Goal: Task Accomplishment & Management: Complete application form

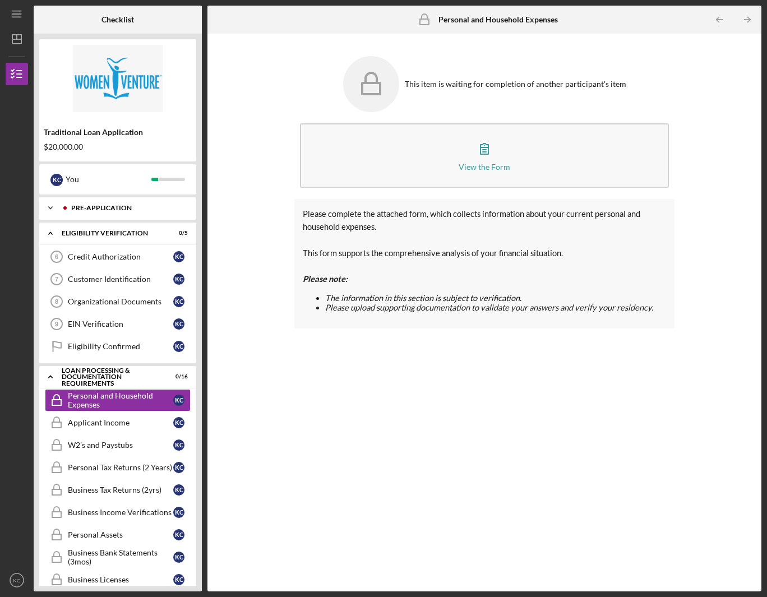
click at [126, 211] on div "Pre-Application" at bounding box center [126, 208] width 111 height 7
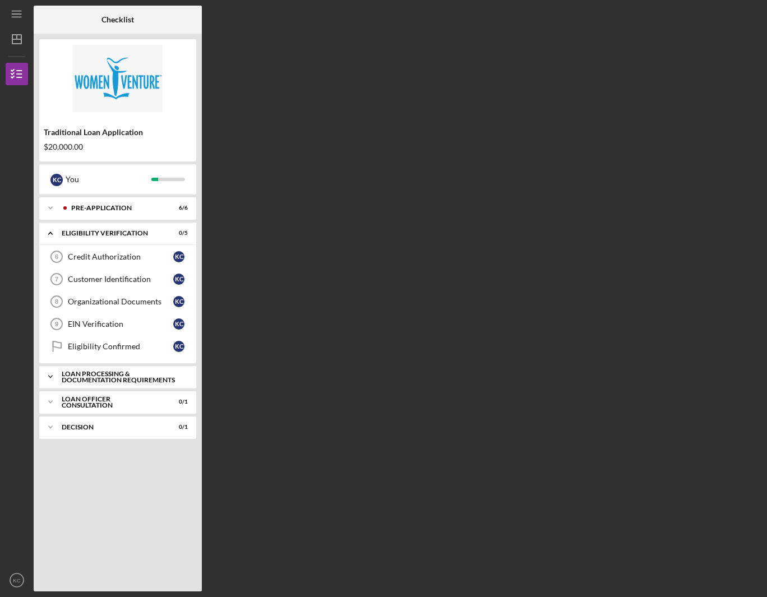
click at [134, 387] on div "Icon/Expander Loan Processing & Documentation Requirements 0 / 16" at bounding box center [117, 376] width 157 height 22
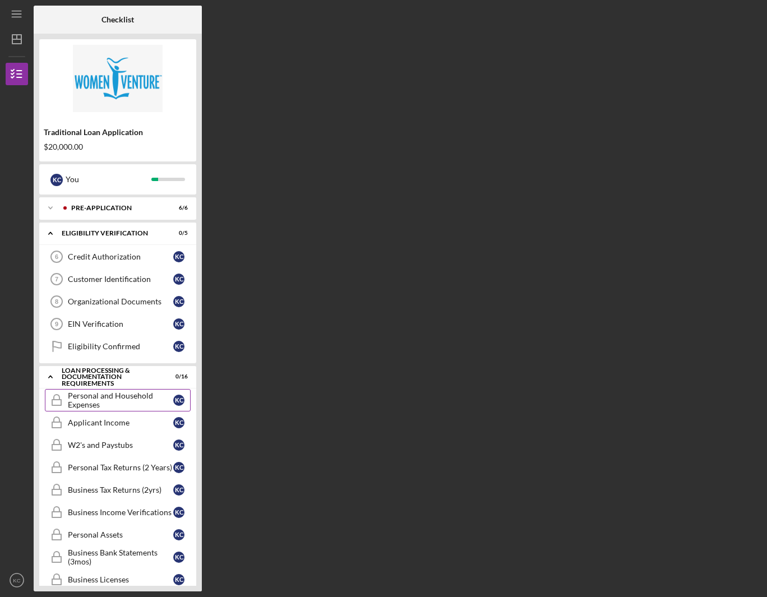
click at [128, 406] on div "Personal and Household Expenses" at bounding box center [120, 400] width 105 height 18
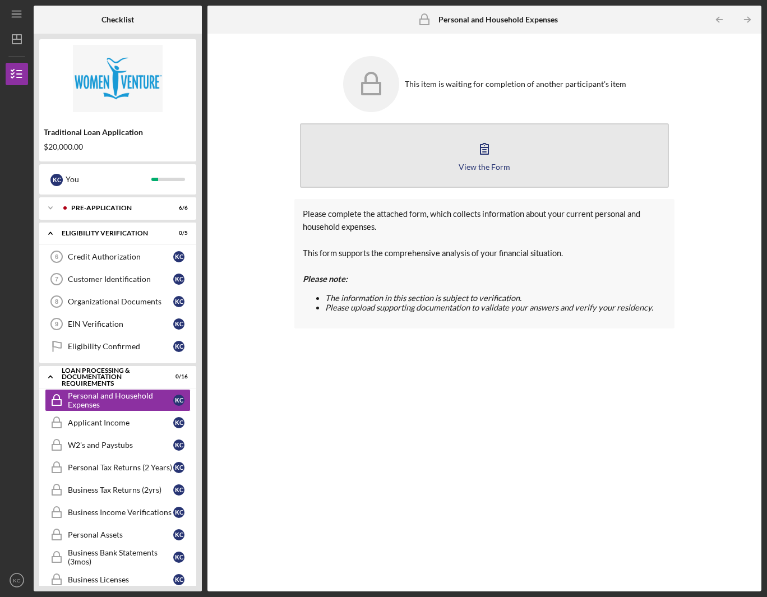
click at [491, 168] on div "View the Form" at bounding box center [484, 167] width 52 height 8
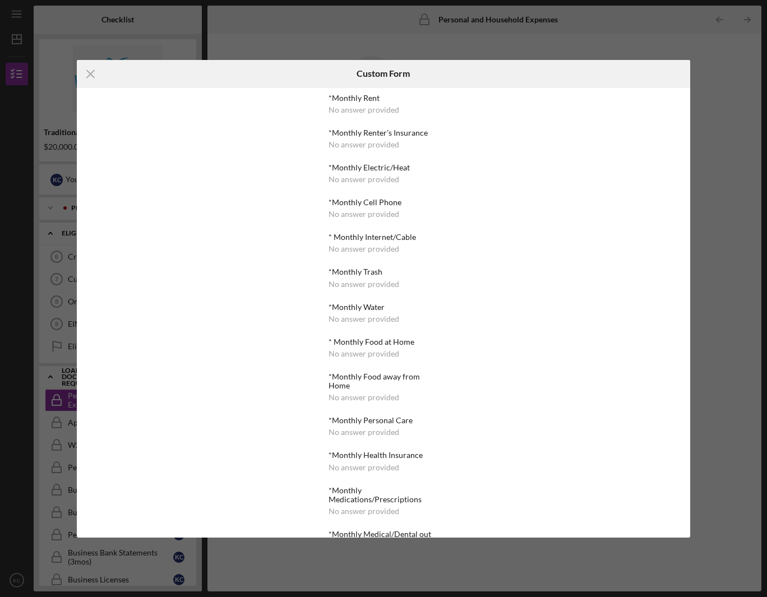
click at [342, 114] on div "No answer provided" at bounding box center [363, 109] width 71 height 9
click at [89, 74] on line at bounding box center [90, 73] width 7 height 7
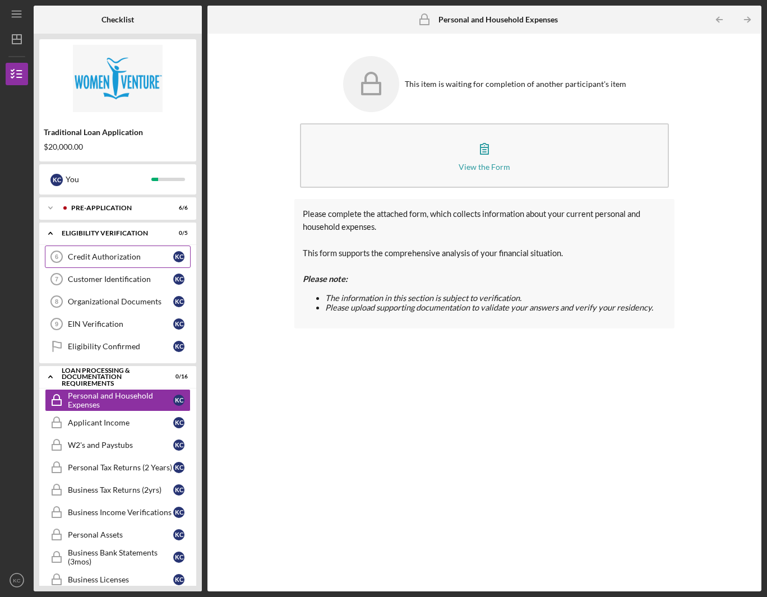
click at [135, 257] on div "Credit Authorization" at bounding box center [120, 256] width 105 height 9
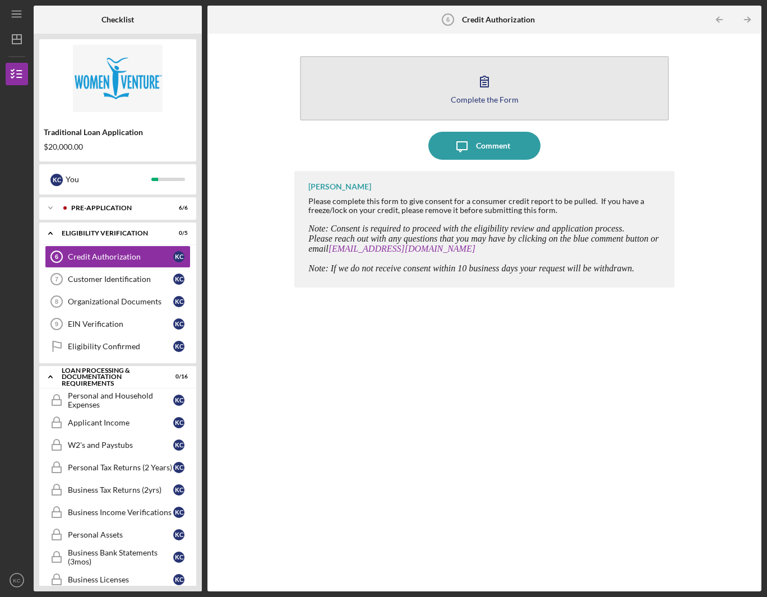
click at [479, 101] on div "Complete the Form" at bounding box center [485, 99] width 68 height 8
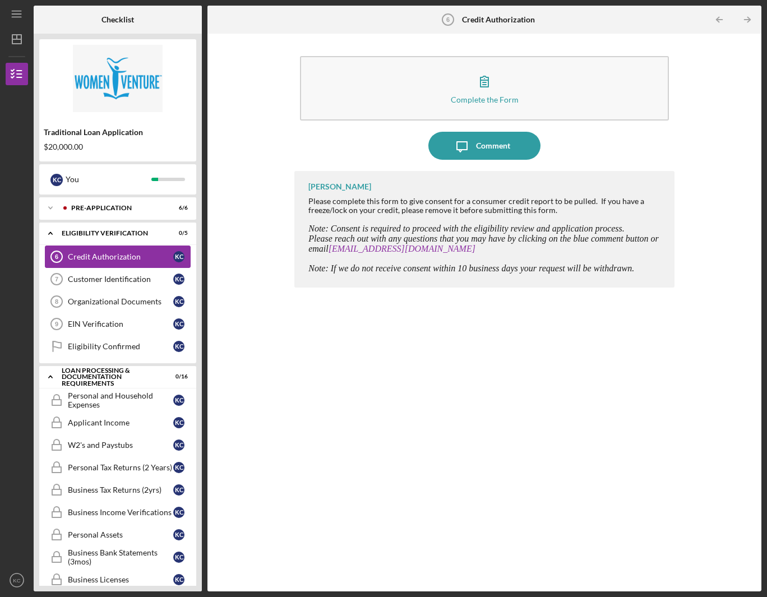
click at [111, 259] on div "Credit Authorization" at bounding box center [120, 256] width 105 height 9
click at [109, 281] on div "Customer Identification" at bounding box center [120, 279] width 105 height 9
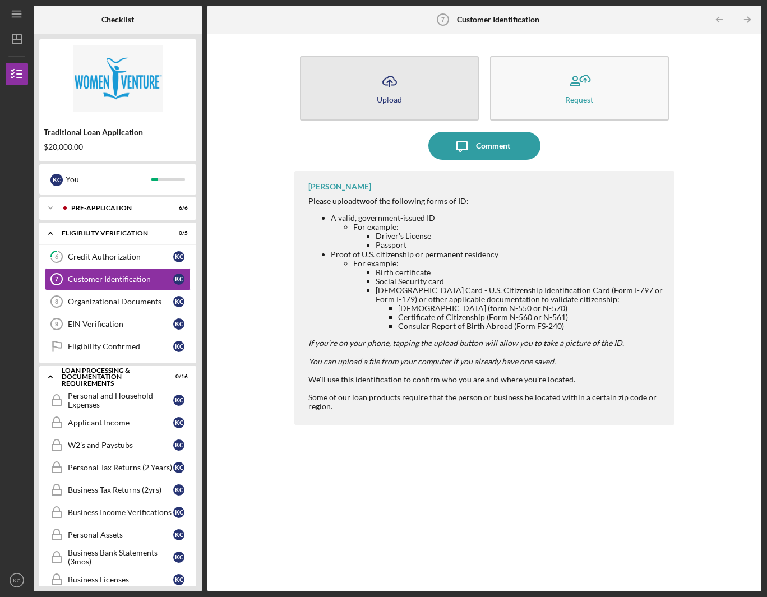
click at [408, 96] on button "Icon/Upload Upload" at bounding box center [389, 88] width 179 height 64
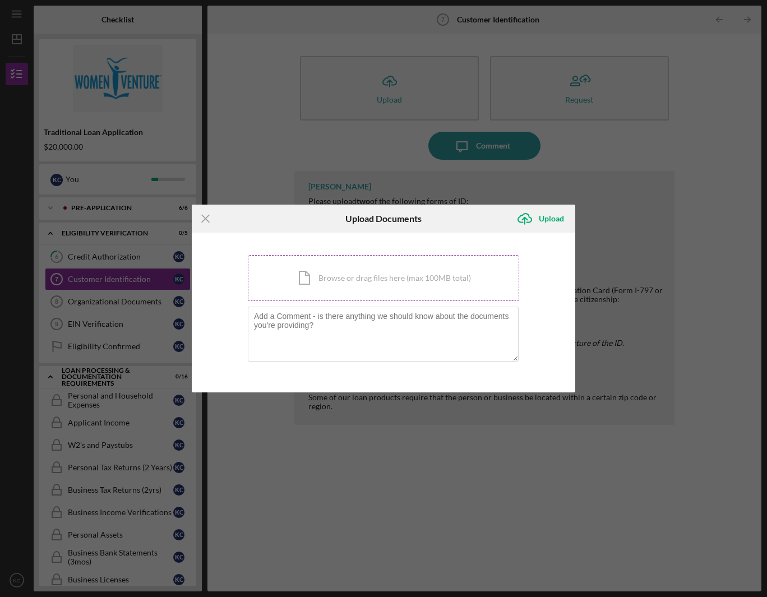
click at [347, 280] on div "Icon/Document Browse or drag files here (max 100MB total) Tap to choose files o…" at bounding box center [383, 278] width 271 height 46
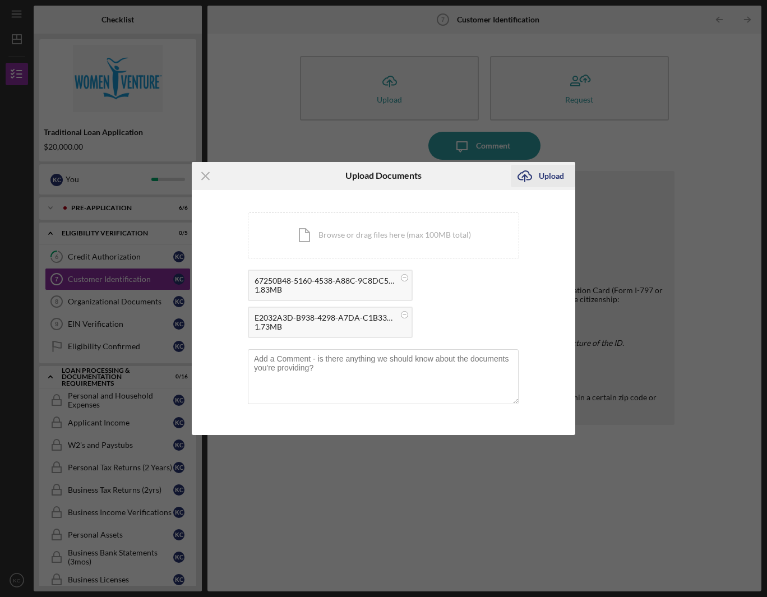
click at [551, 172] on div "Upload" at bounding box center [551, 176] width 25 height 22
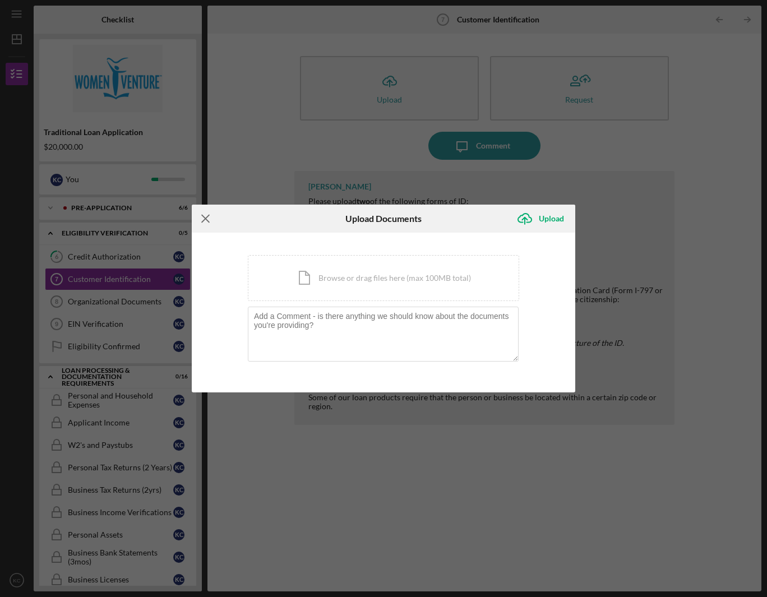
click at [205, 219] on line at bounding box center [205, 218] width 7 height 7
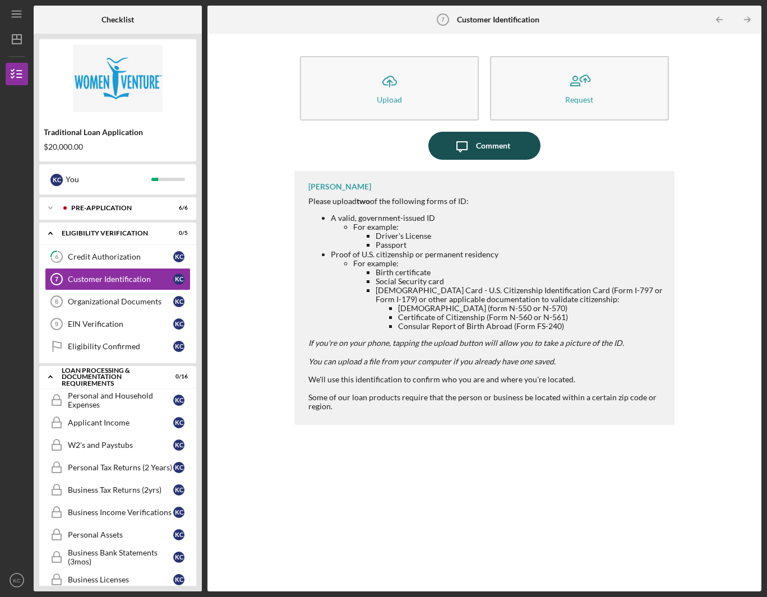
click at [489, 145] on div "Comment" at bounding box center [493, 146] width 34 height 28
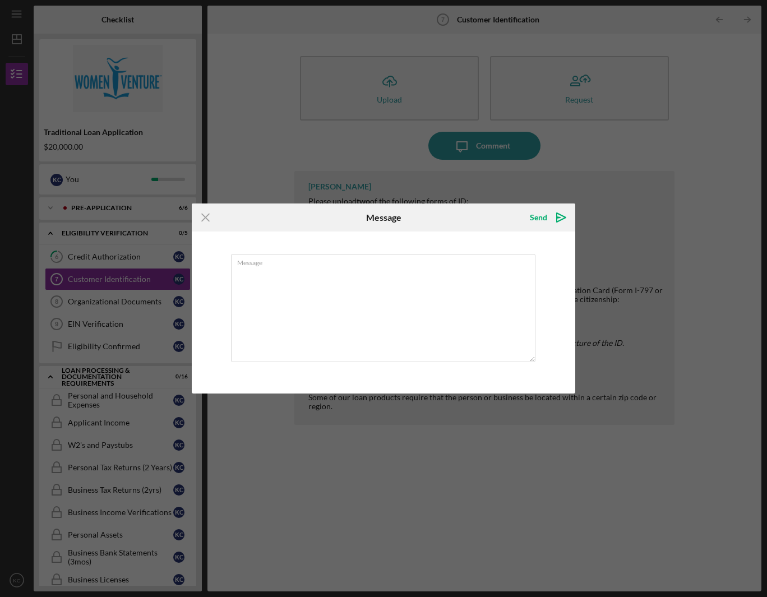
drag, startPoint x: 203, startPoint y: 216, endPoint x: 224, endPoint y: 221, distance: 20.7
click at [203, 216] on g at bounding box center [205, 217] width 7 height 7
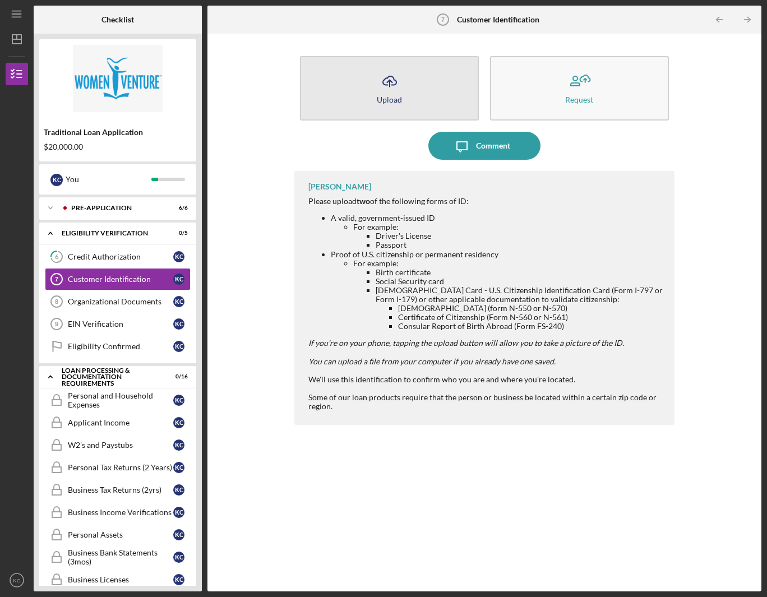
click at [399, 79] on icon "Icon/Upload" at bounding box center [389, 81] width 28 height 28
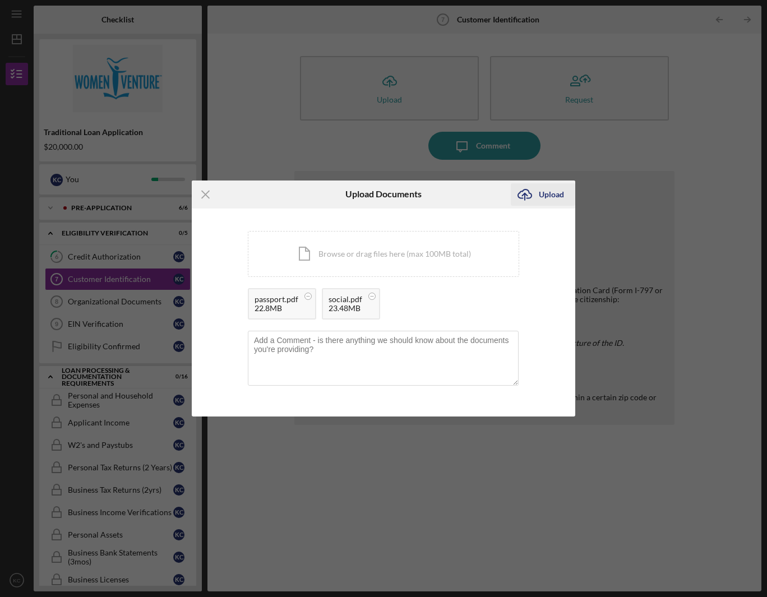
click at [542, 193] on div "Upload" at bounding box center [551, 194] width 25 height 22
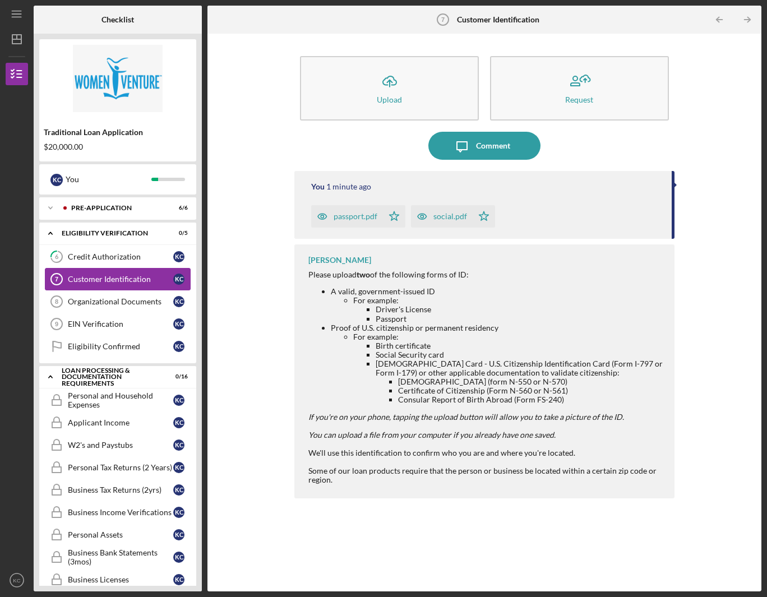
click at [104, 282] on div "Customer Identification" at bounding box center [120, 279] width 105 height 9
click at [98, 303] on div "Organizational Documents" at bounding box center [120, 301] width 105 height 9
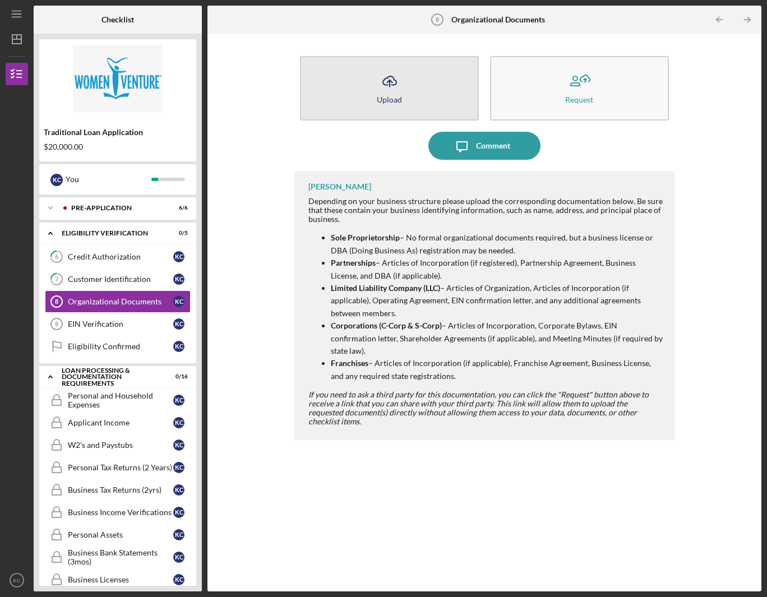
click at [398, 100] on div "Upload" at bounding box center [389, 99] width 25 height 8
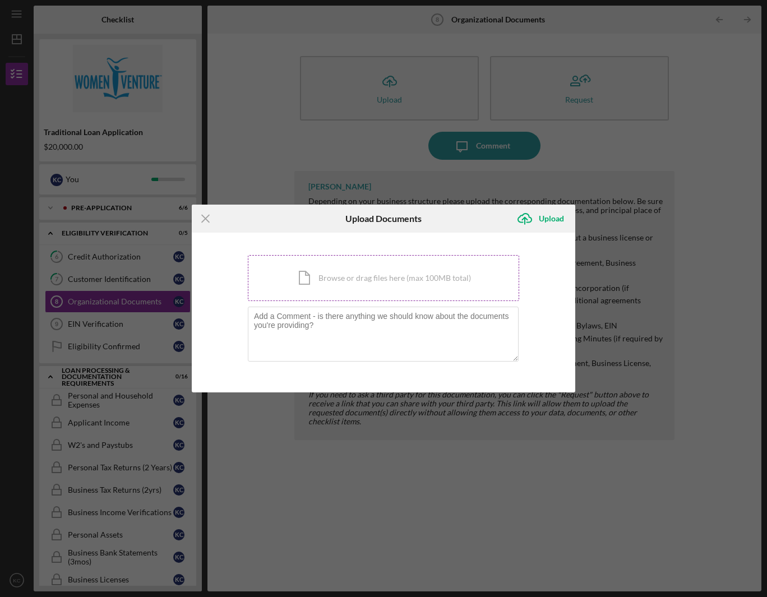
click at [336, 274] on div "Icon/Document Browse or drag files here (max 100MB total) Tap to choose files o…" at bounding box center [383, 278] width 271 height 46
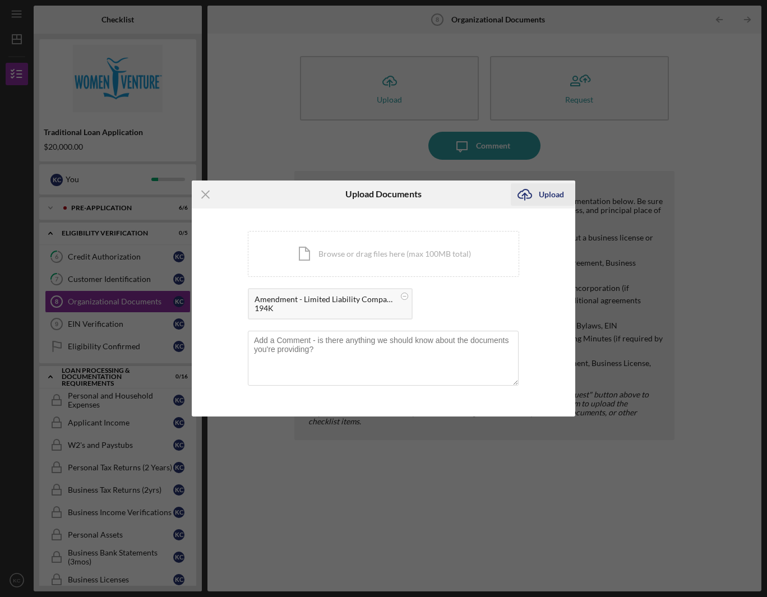
click at [551, 194] on div "Upload" at bounding box center [551, 194] width 25 height 22
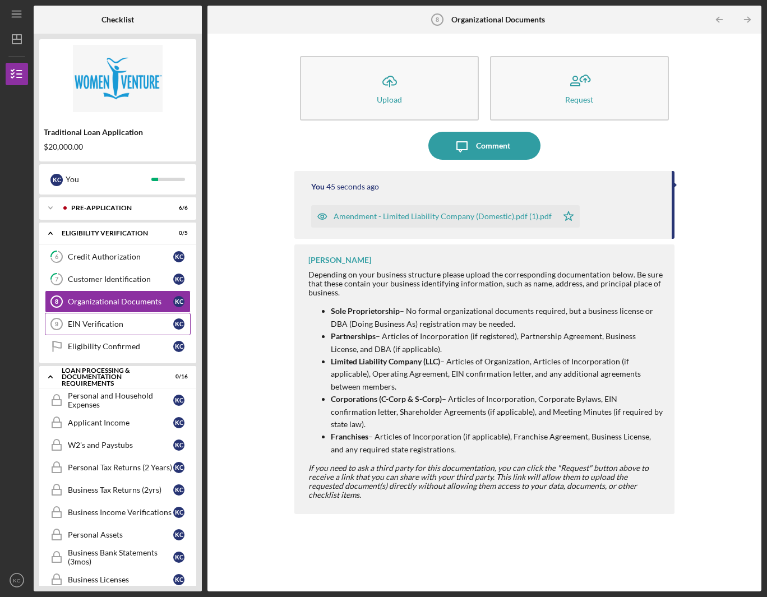
click at [127, 327] on div "EIN Verification" at bounding box center [120, 323] width 105 height 9
